Goal: Task Accomplishment & Management: Manage account settings

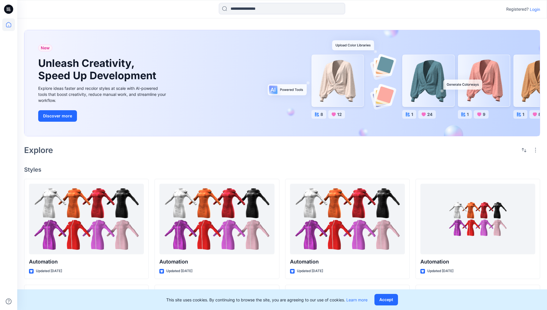
click at [533, 9] on p "Login" at bounding box center [535, 9] width 10 height 6
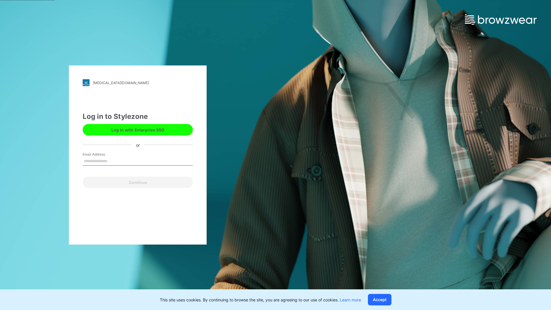
click at [113, 161] on input "Email Address" at bounding box center [138, 161] width 110 height 9
type input "**********"
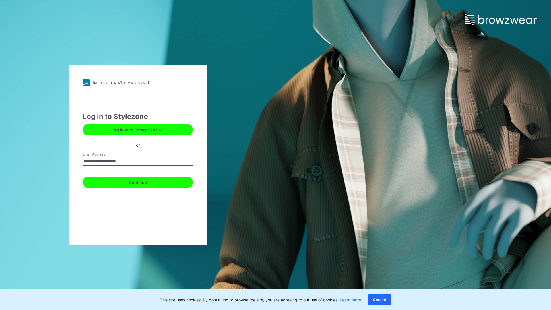
click at [144, 181] on button "Continue" at bounding box center [138, 182] width 110 height 11
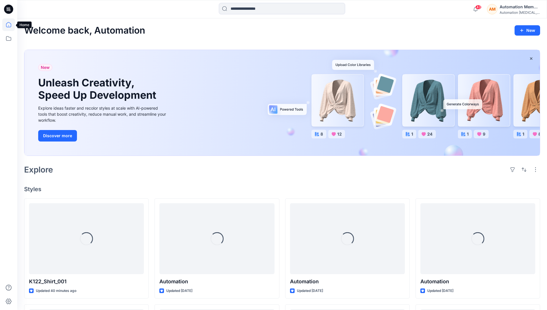
click at [10, 25] on icon at bounding box center [8, 24] width 13 height 13
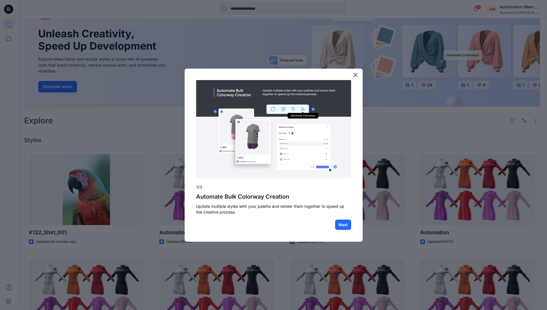
scroll to position [15, 0]
